Goal: Information Seeking & Learning: Find contact information

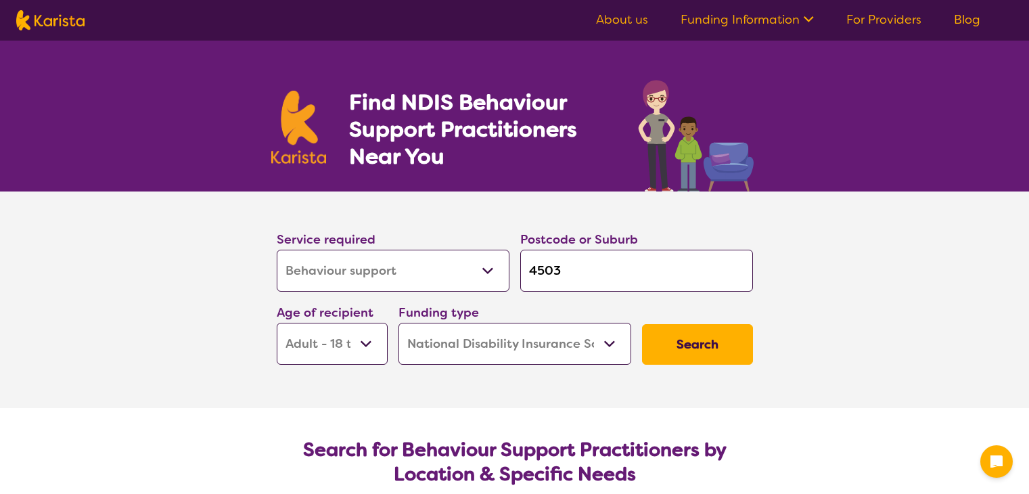
select select "Behaviour support"
select select "AD"
select select "NDIS"
select select "Behaviour support"
select select "AD"
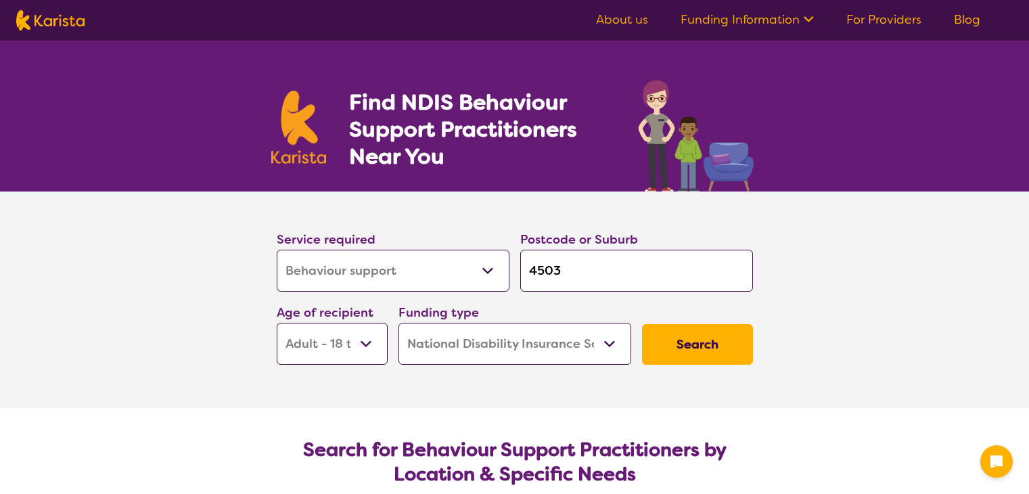
select select "NDIS"
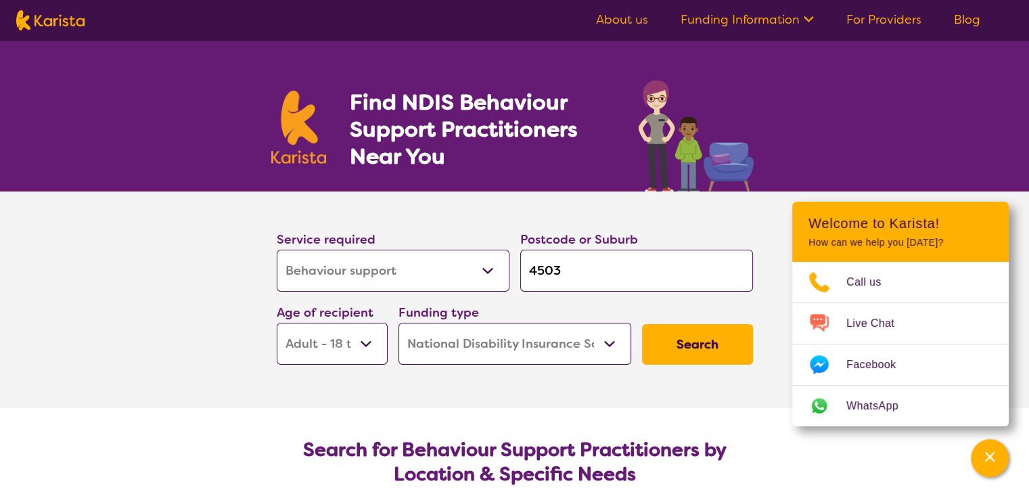
click at [628, 269] on input "4503" at bounding box center [636, 271] width 233 height 42
drag, startPoint x: 587, startPoint y: 278, endPoint x: 467, endPoint y: 271, distance: 120.7
click at [471, 274] on div "Service required Allied Health Assistant Assessment ([MEDICAL_DATA] or [MEDICAL…" at bounding box center [514, 297] width 487 height 146
type input "3"
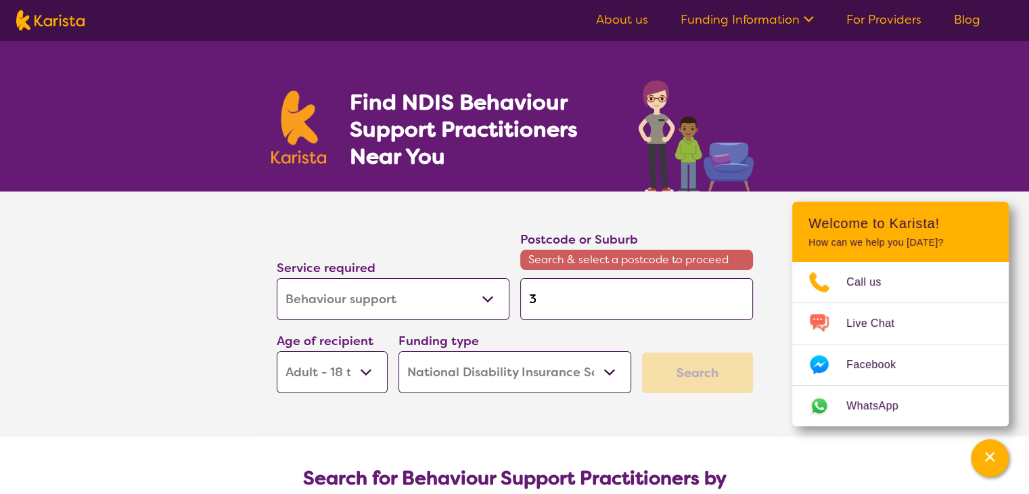
type input "38"
type input "384"
type input "3842"
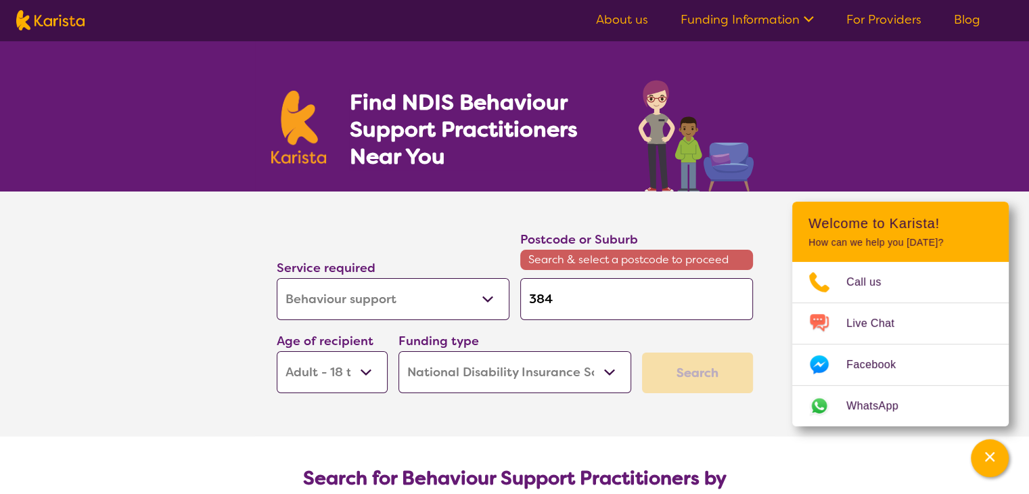
type input "3842"
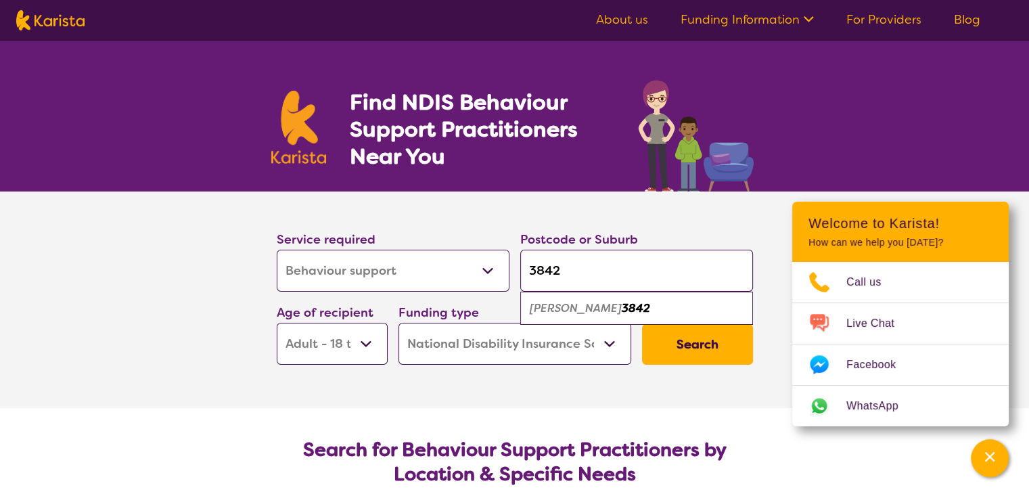
type input "3842"
click at [321, 334] on select "Early Childhood - 0 to 9 Child - 10 to 11 Adolescent - 12 to 17 Adult - 18 to 6…" at bounding box center [332, 344] width 111 height 42
select select "EC"
click at [277, 323] on select "Early Childhood - 0 to 9 Child - 10 to 11 Adolescent - 12 to 17 Adult - 18 to 6…" at bounding box center [332, 344] width 111 height 42
select select "EC"
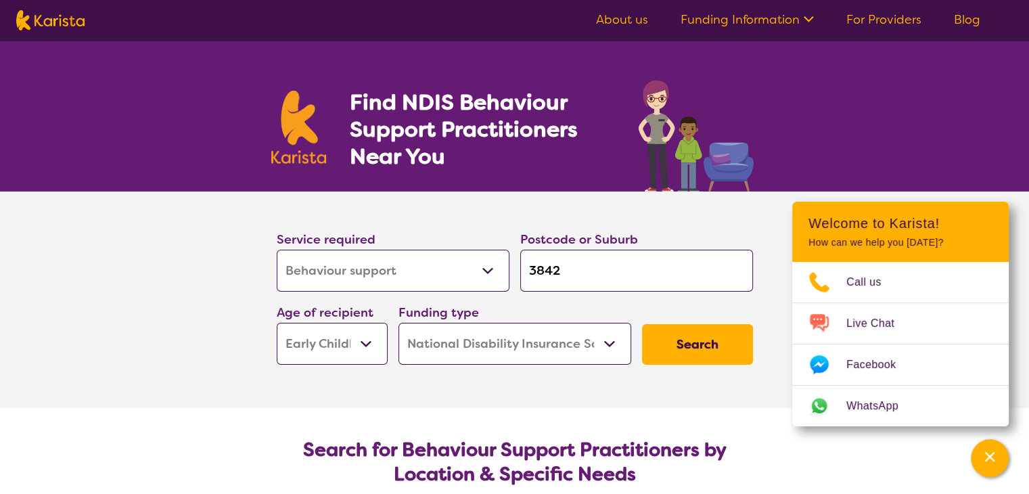
click at [694, 347] on button "Search" at bounding box center [697, 344] width 111 height 41
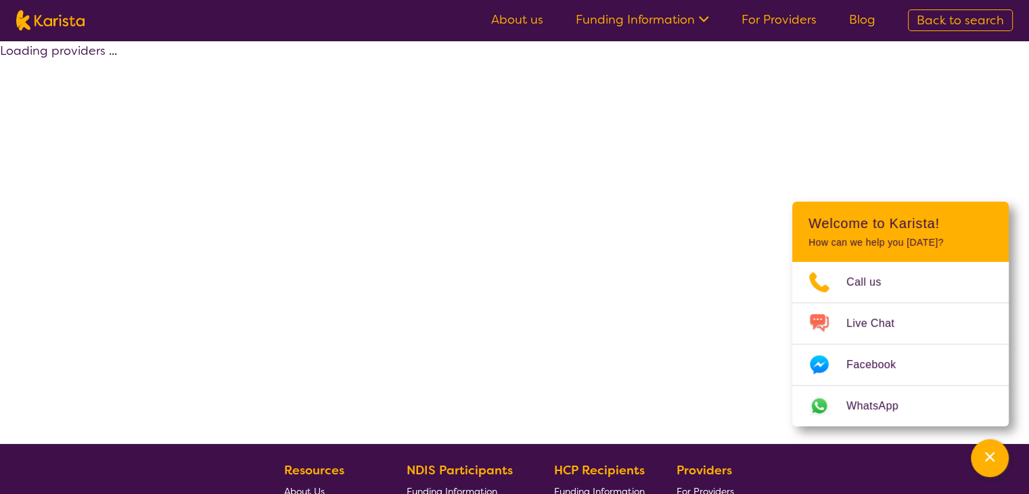
select select "by_score"
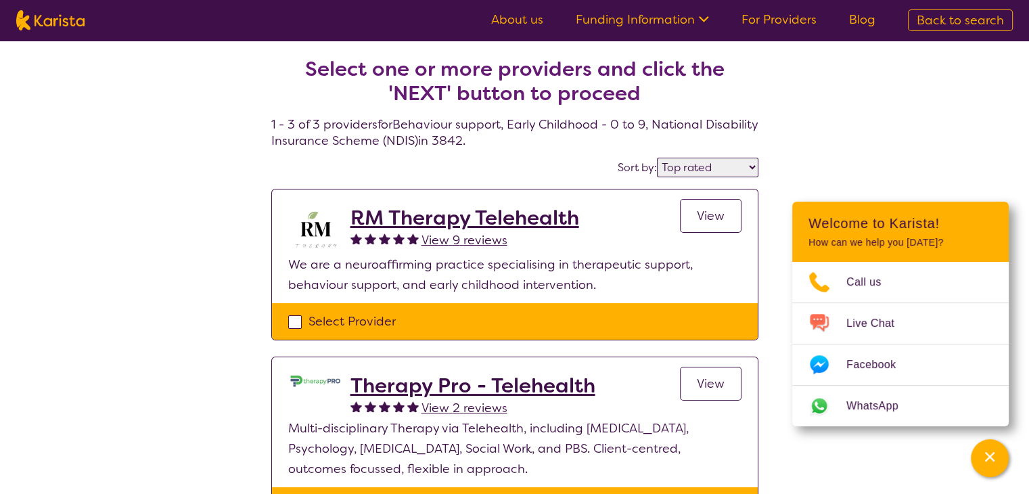
click at [545, 215] on h2 "RM Therapy Telehealth" at bounding box center [465, 218] width 229 height 24
